Goal: Task Accomplishment & Management: Manage account settings

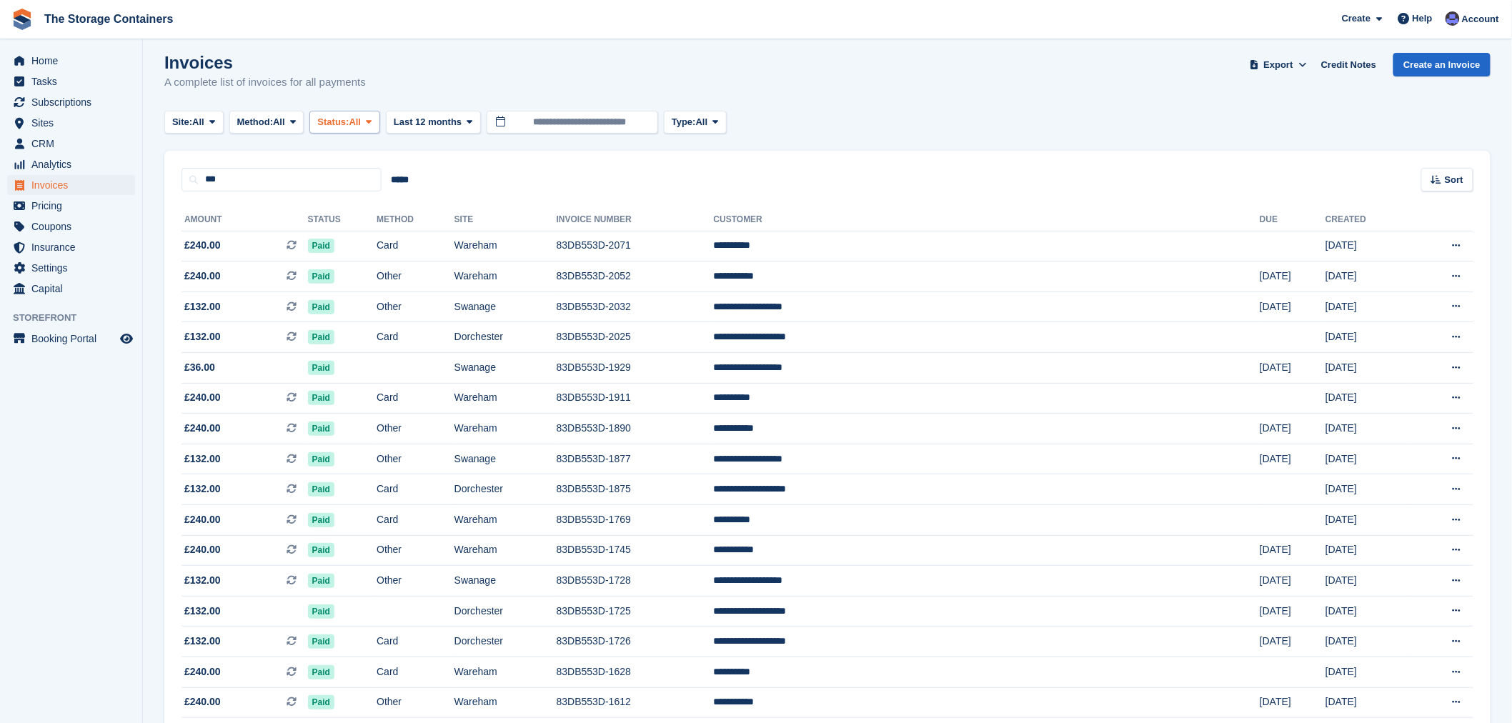
scroll to position [9, 0]
click at [347, 112] on button "Status: All" at bounding box center [344, 123] width 70 height 24
click at [344, 234] on link "Open" at bounding box center [378, 233] width 124 height 26
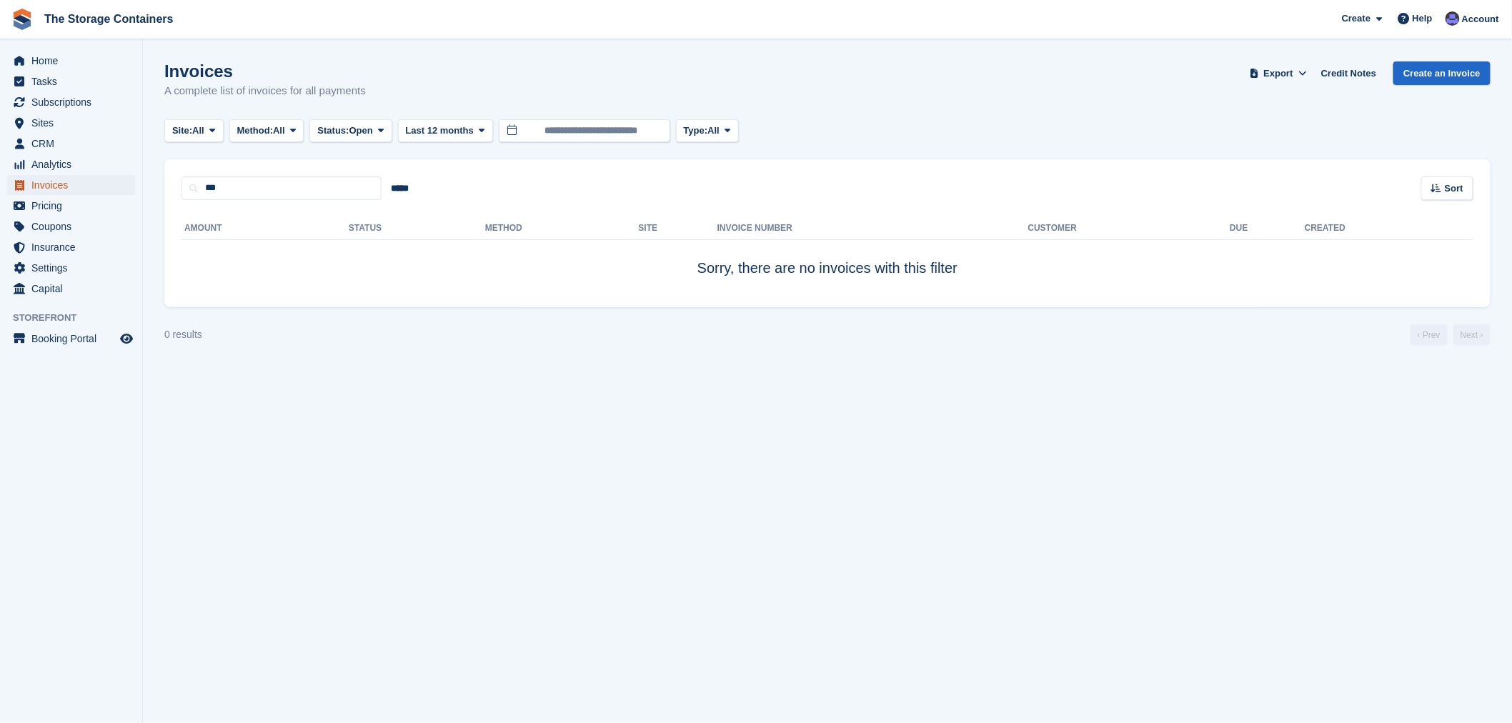
click at [71, 187] on span "Invoices" at bounding box center [74, 185] width 86 height 20
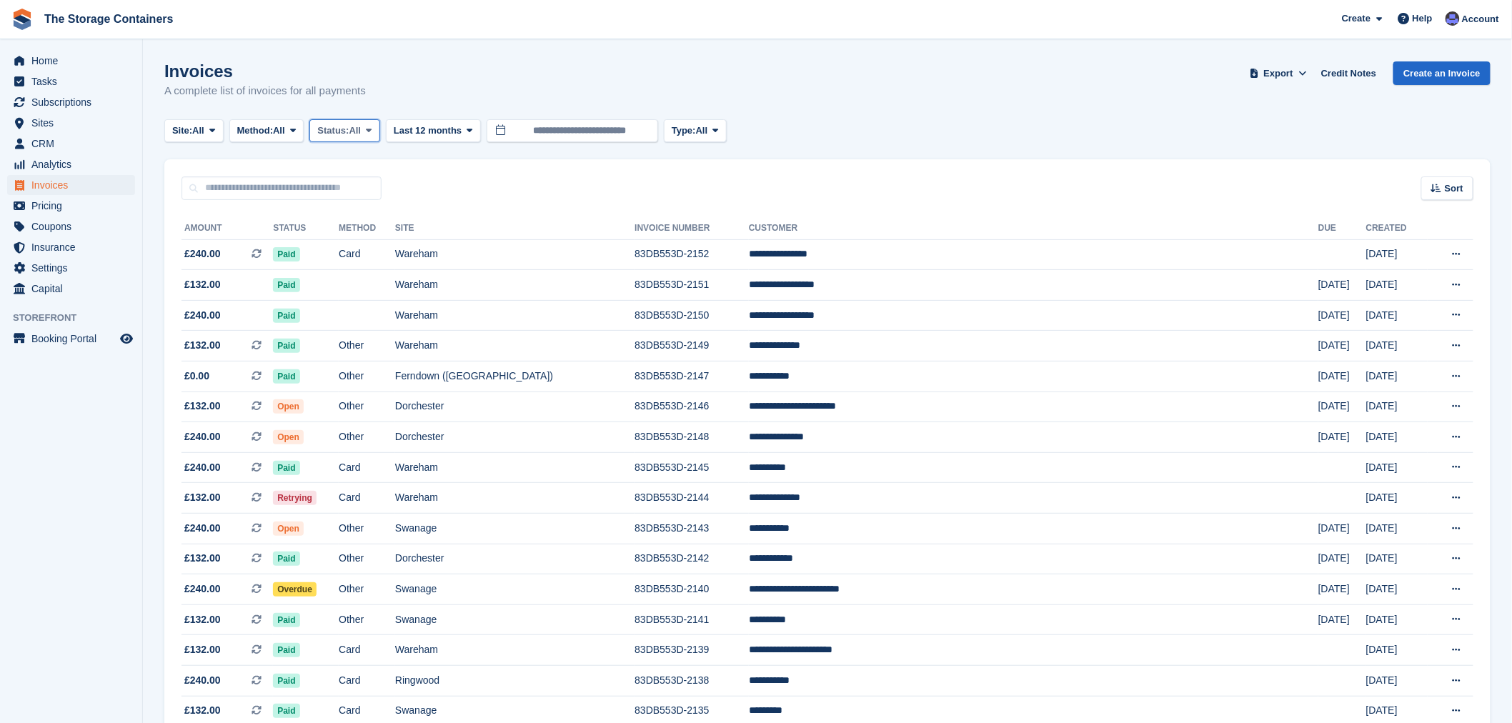
click at [349, 131] on span "Status:" at bounding box center [332, 131] width 31 height 14
click at [353, 241] on link "Open" at bounding box center [378, 242] width 124 height 26
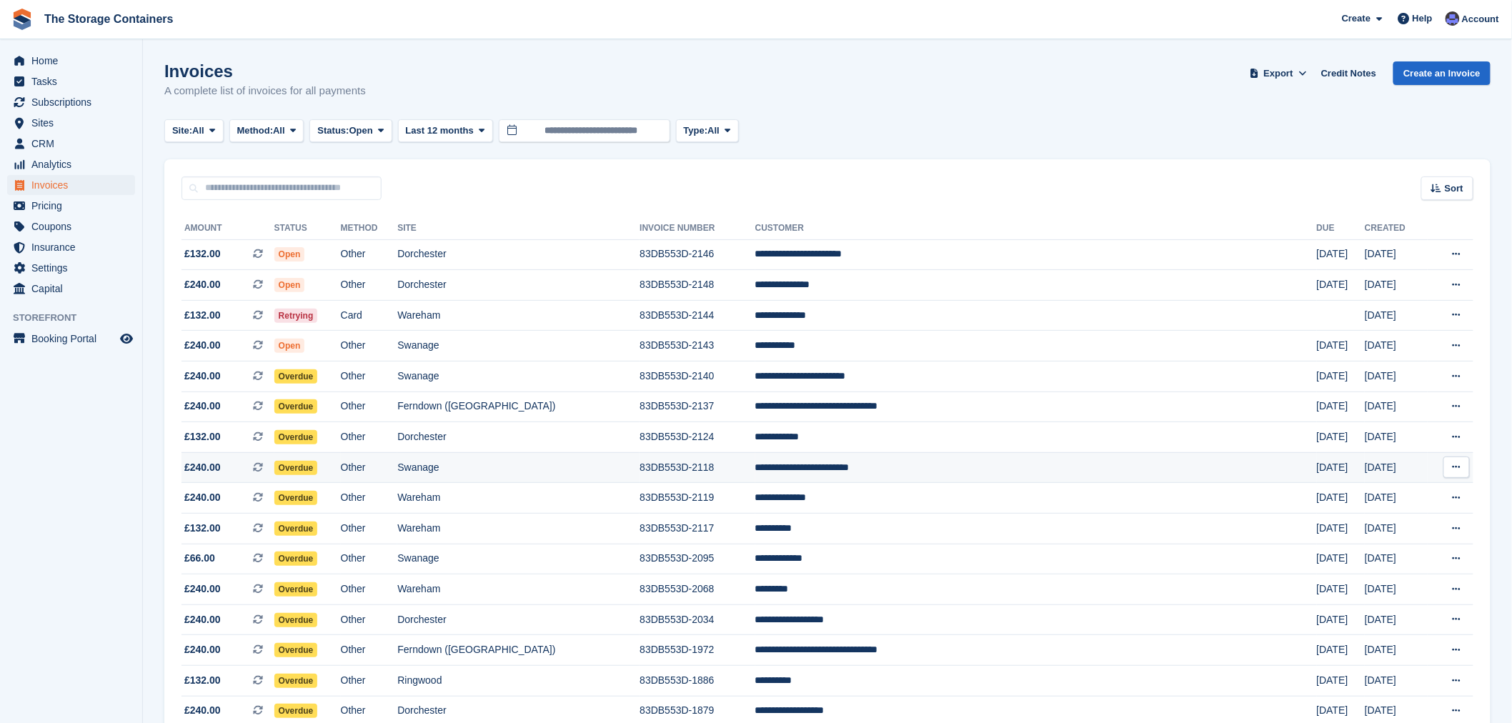
click at [593, 461] on td "Swanage" at bounding box center [518, 467] width 242 height 31
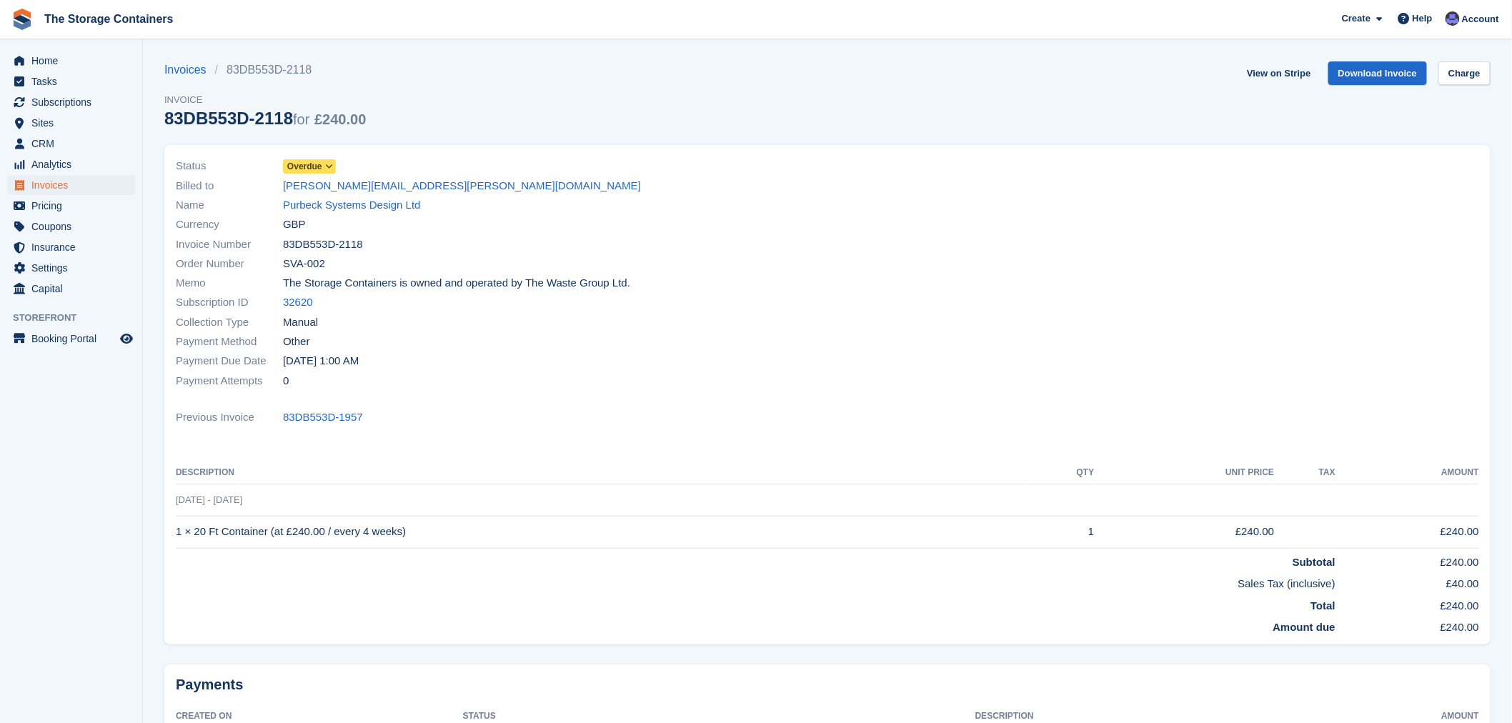
click at [308, 167] on span "Overdue" at bounding box center [304, 166] width 35 height 13
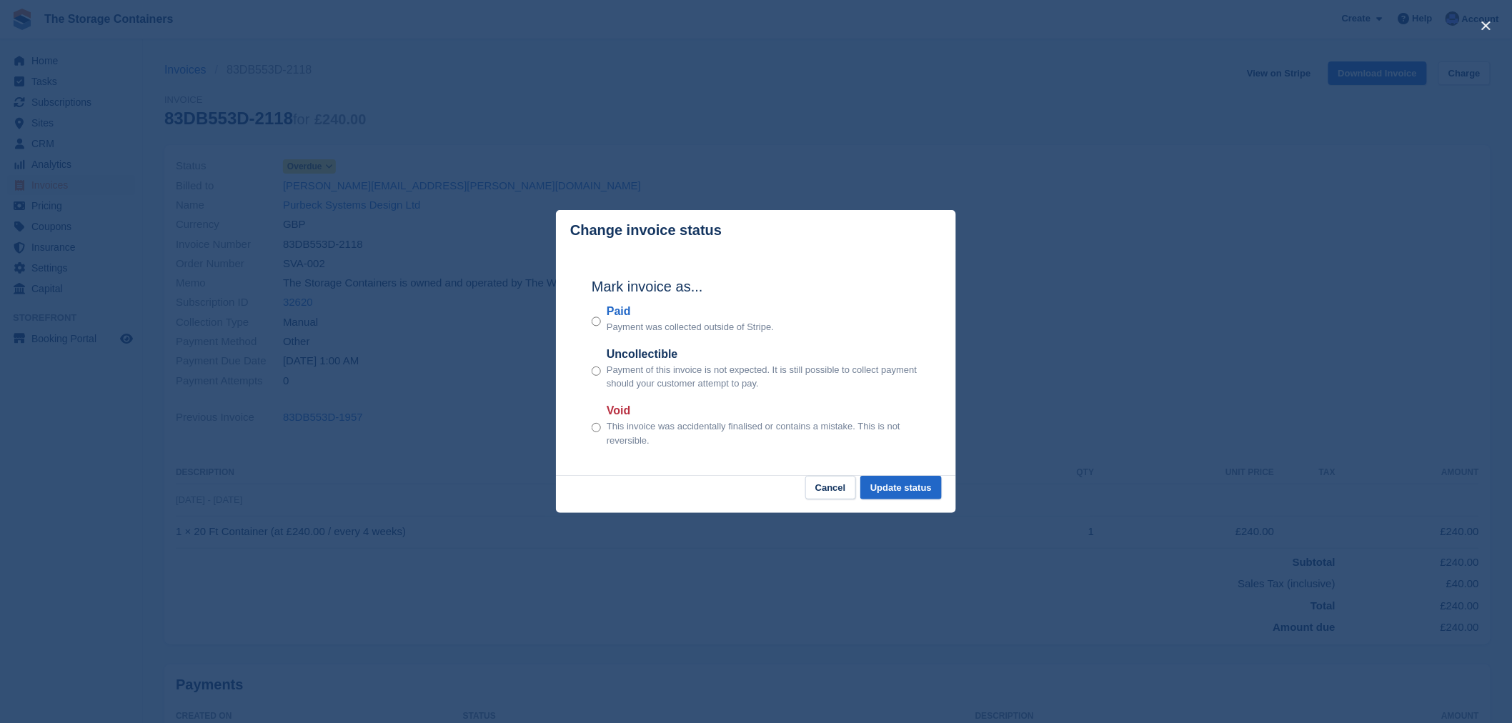
click at [607, 324] on p "Payment was collected outside of Stripe." at bounding box center [690, 327] width 167 height 14
click at [603, 319] on div "Paid Payment was collected outside of Stripe." at bounding box center [756, 318] width 329 height 31
click at [909, 486] on button "Update status" at bounding box center [900, 488] width 81 height 24
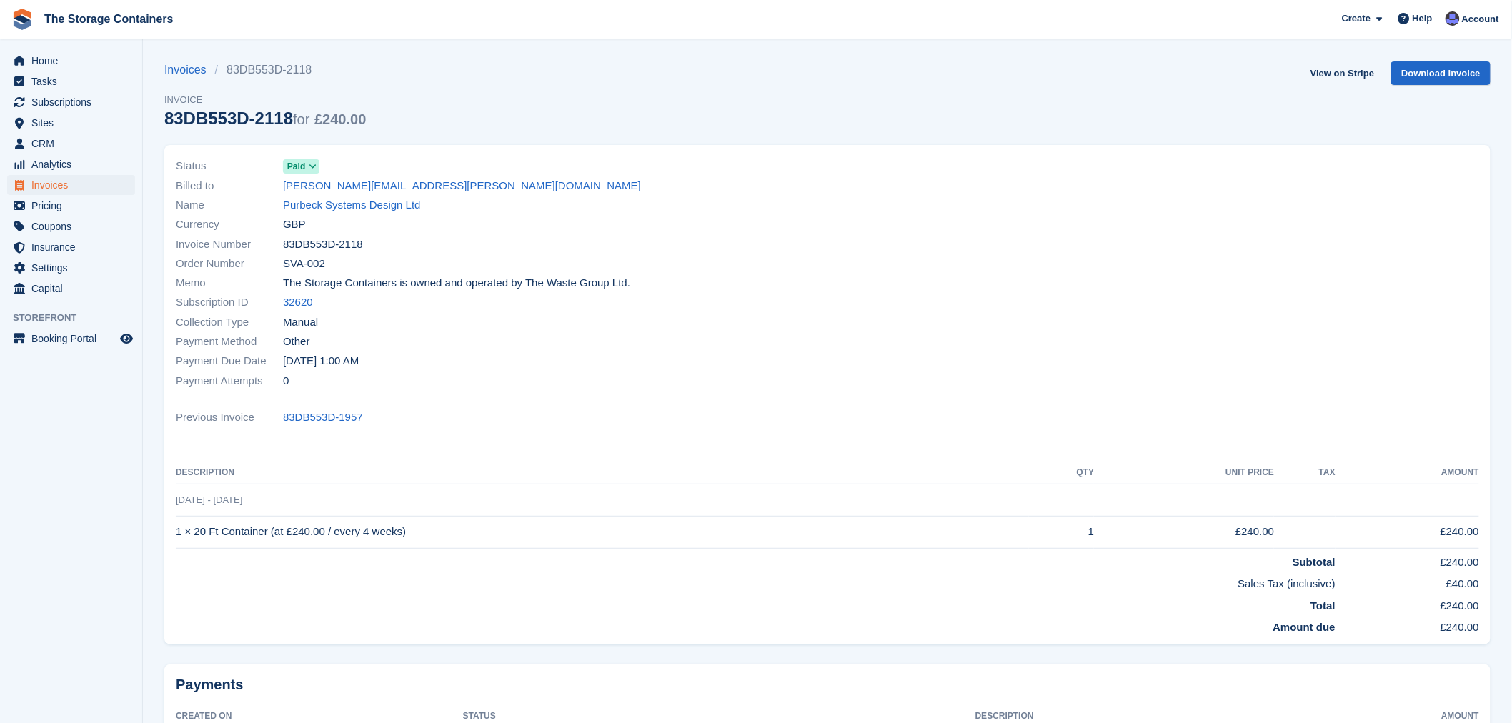
click at [1051, 116] on div "Invoices 83DB553D-2118 Invoice 83DB553D-2118 for £240.00 View on Stripe Downloa…" at bounding box center [827, 103] width 1326 height 84
